Goal: Book appointment/travel/reservation

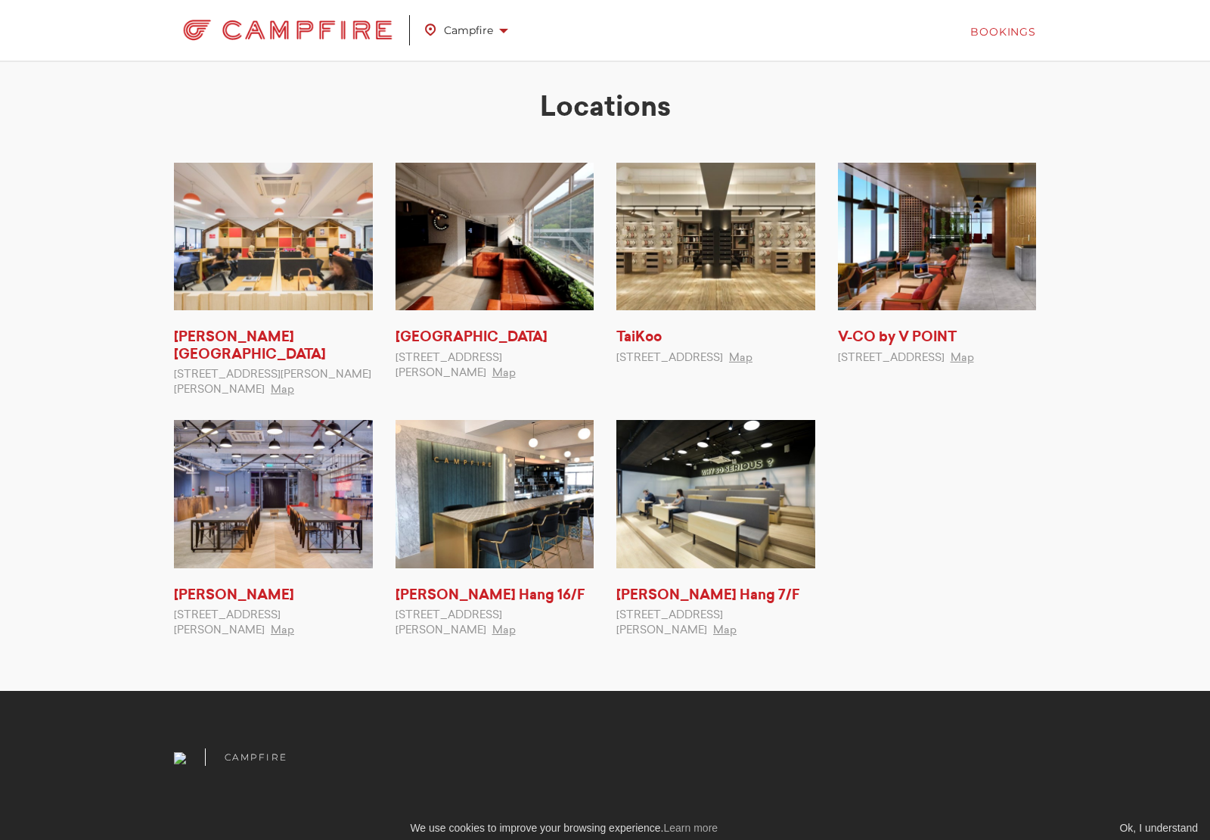
click at [1009, 31] on link "Bookings" at bounding box center [1003, 31] width 66 height 15
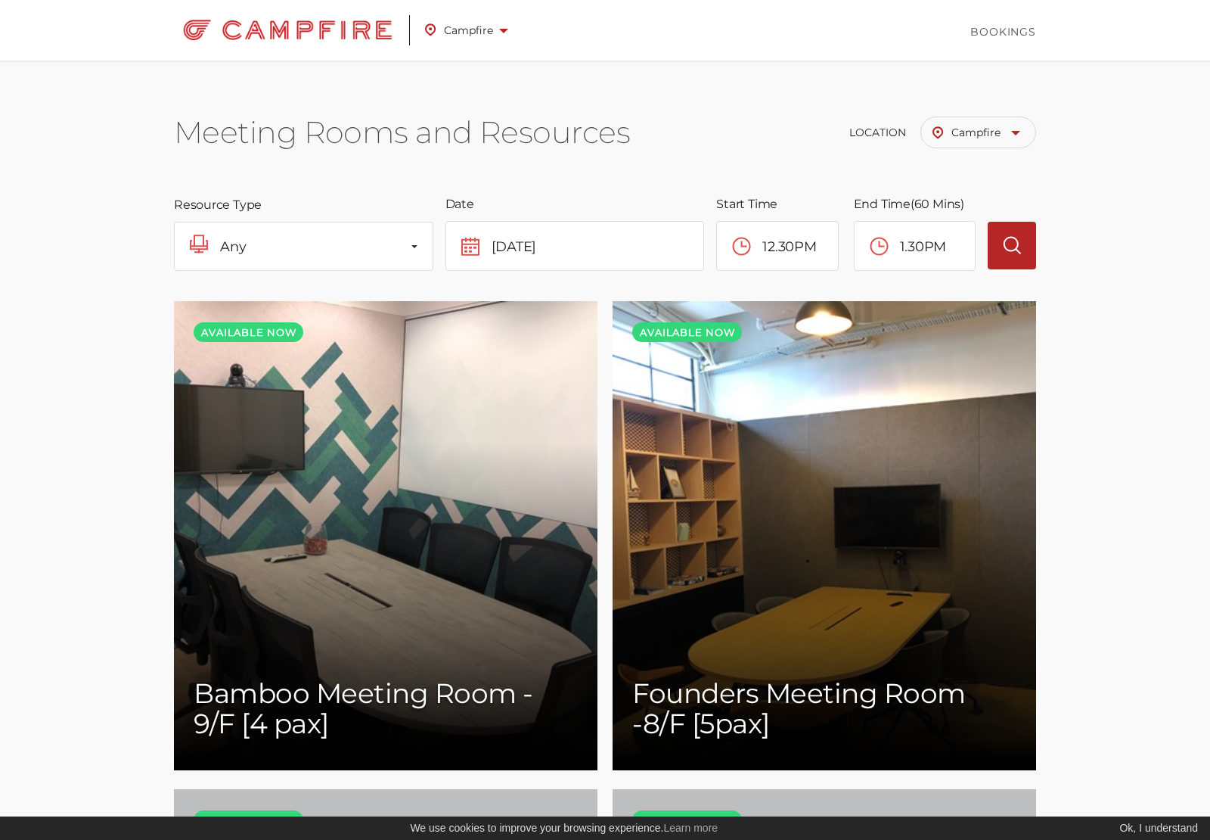
click at [465, 37] on span "Campfire" at bounding box center [466, 30] width 83 height 20
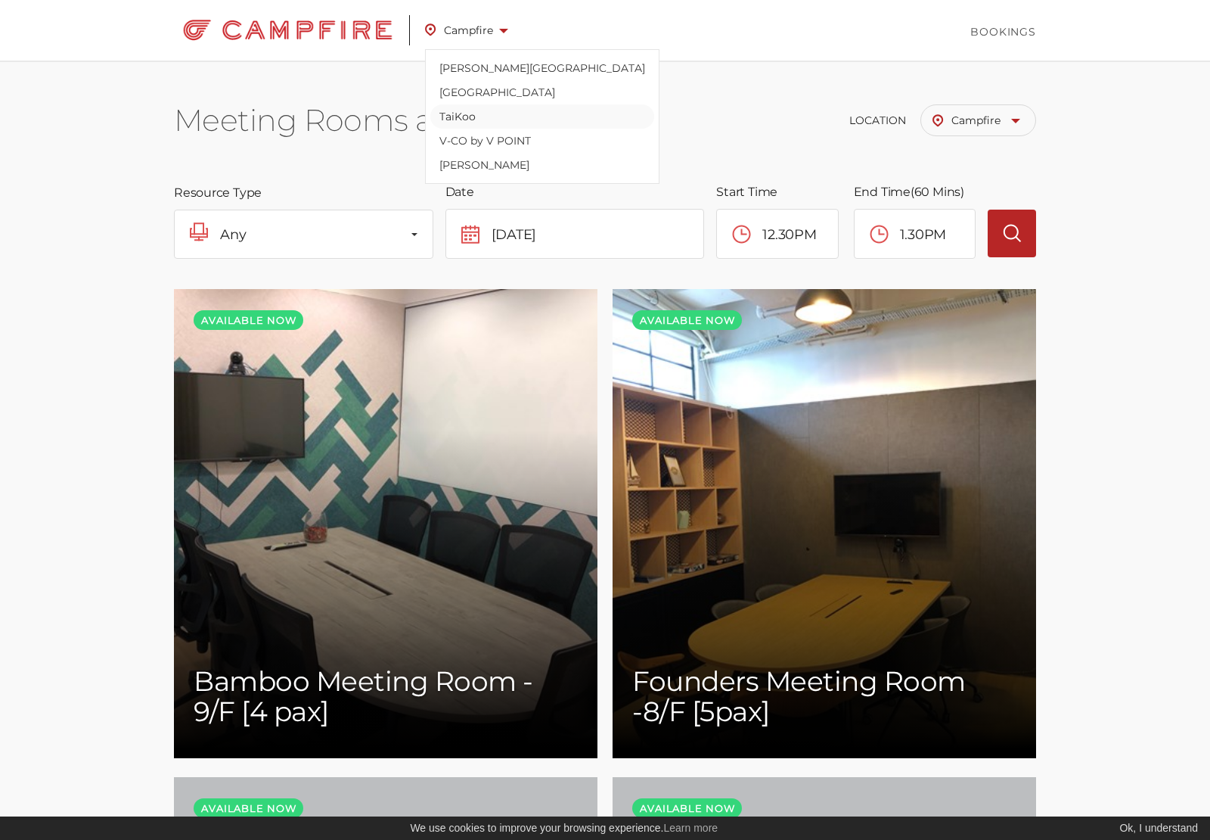
scroll to position [16, 0]
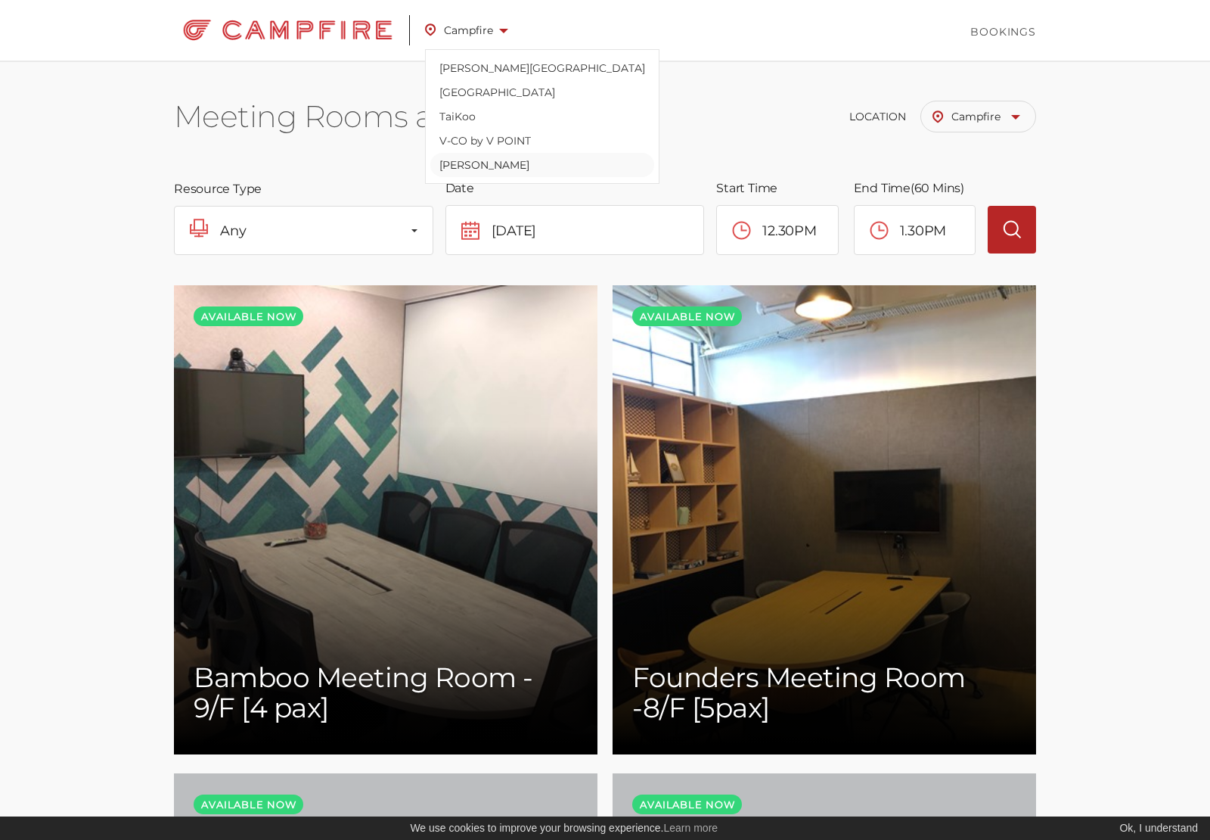
click at [481, 166] on link "[PERSON_NAME]" at bounding box center [542, 165] width 224 height 24
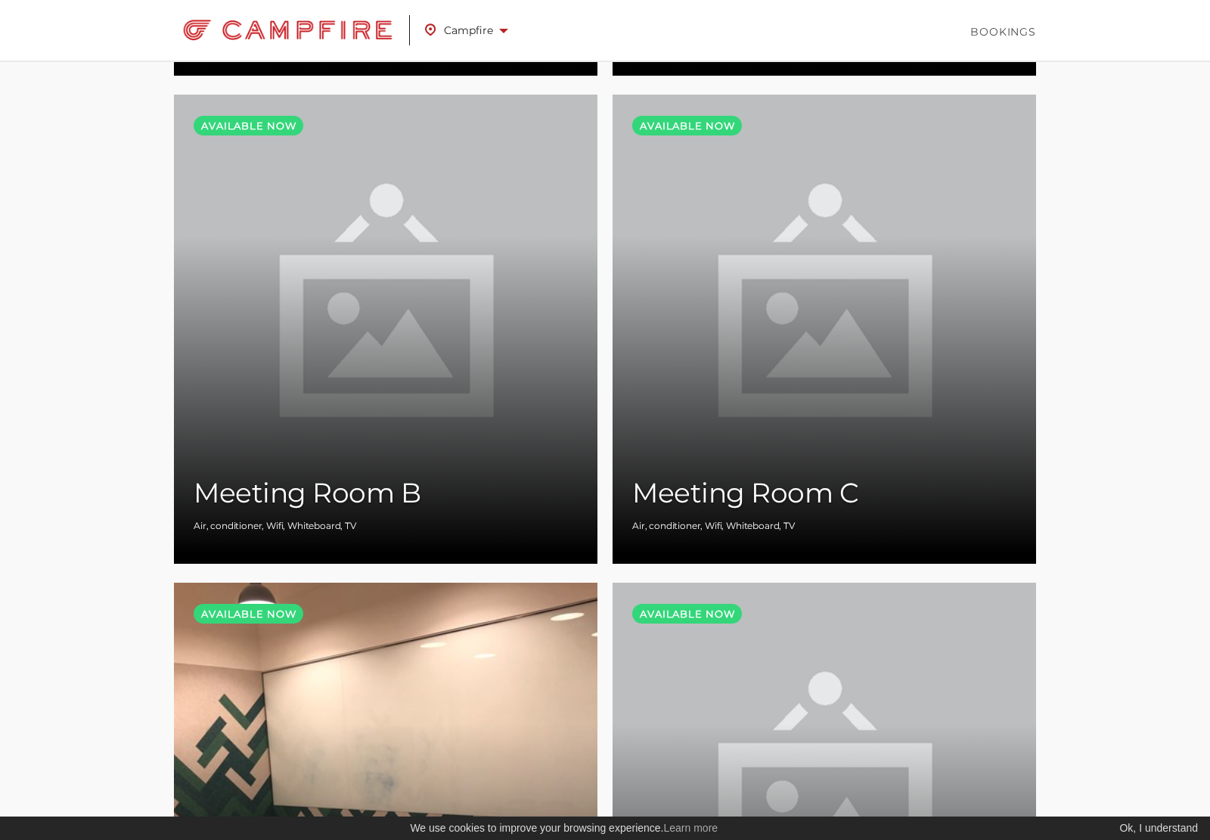
scroll to position [1955, 0]
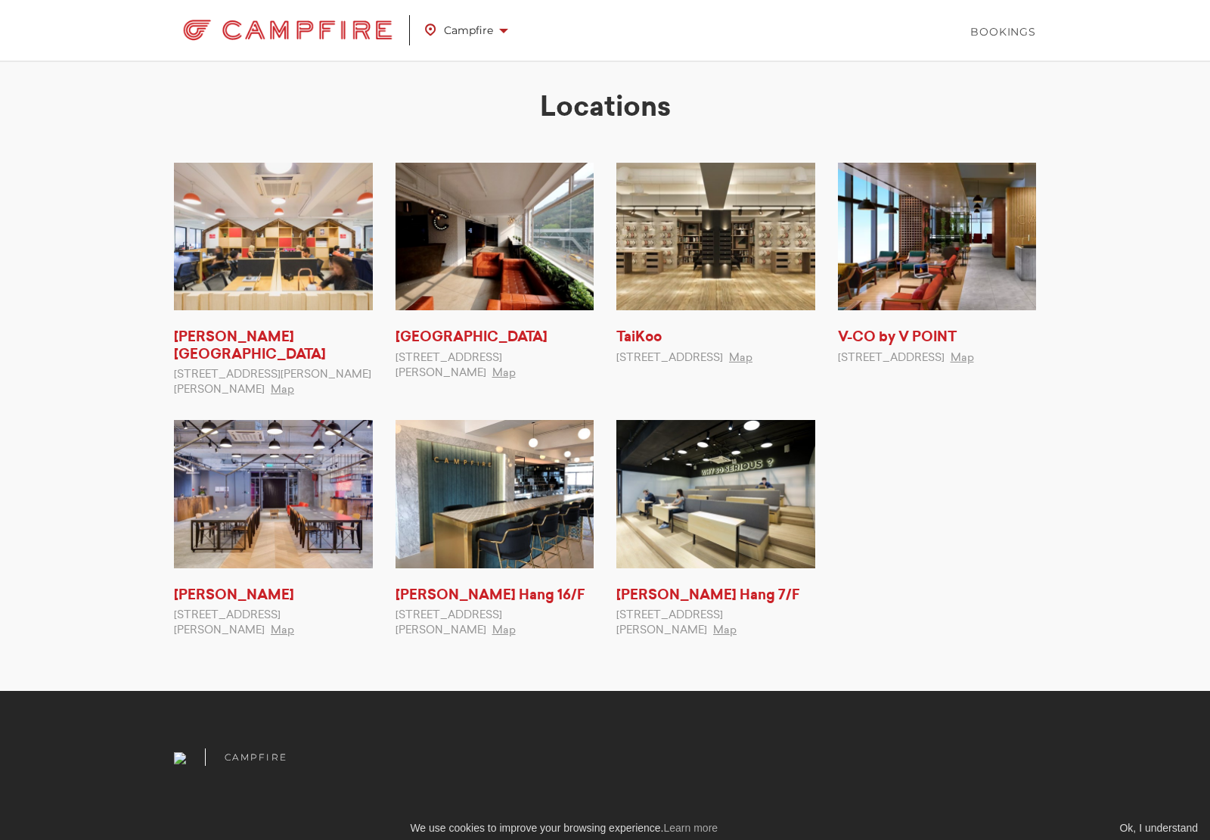
click at [975, 484] on ul "Kennedy Town 4/F, Cheung Hing Industrial Building, , 12P Smithfield, Kennedy To…" at bounding box center [605, 412] width 885 height 498
